Goal: Navigation & Orientation: Find specific page/section

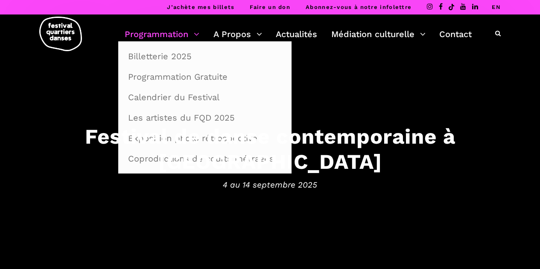
click at [154, 38] on link "Programmation" at bounding box center [162, 34] width 75 height 15
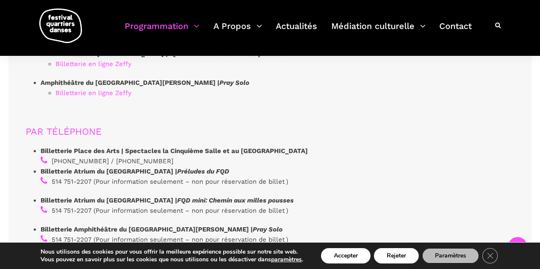
scroll to position [2477, 0]
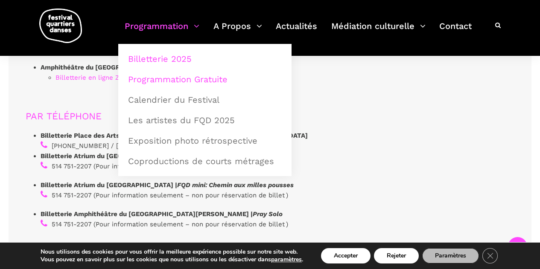
click at [169, 79] on link "Programmation Gratuite" at bounding box center [205, 80] width 164 height 20
